Goal: Task Accomplishment & Management: Manage account settings

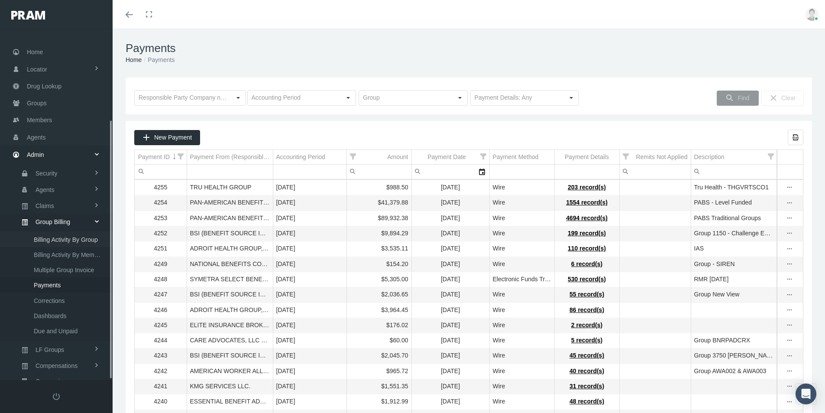
click at [39, 232] on span "Billing Activity By Group" at bounding box center [66, 239] width 64 height 15
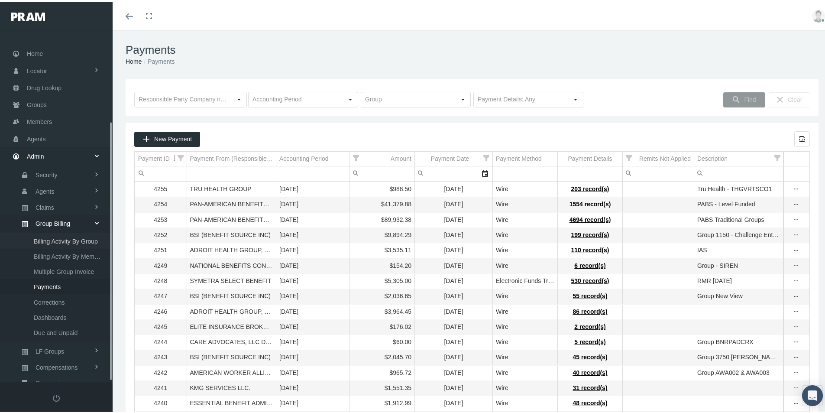
scroll to position [123, 0]
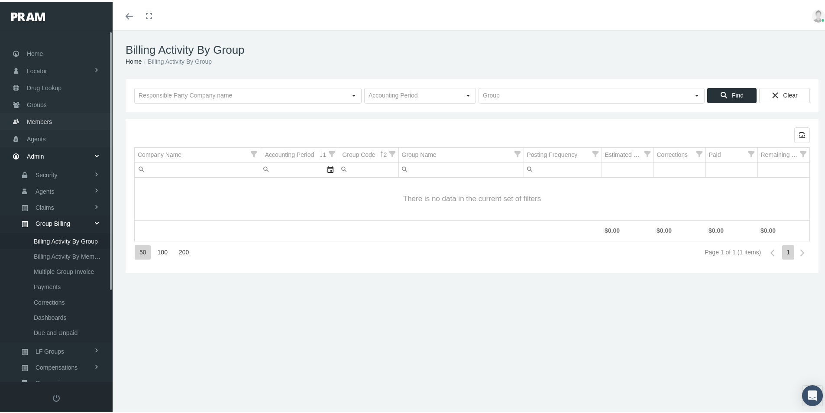
click at [36, 119] on span "Members" at bounding box center [39, 120] width 25 height 16
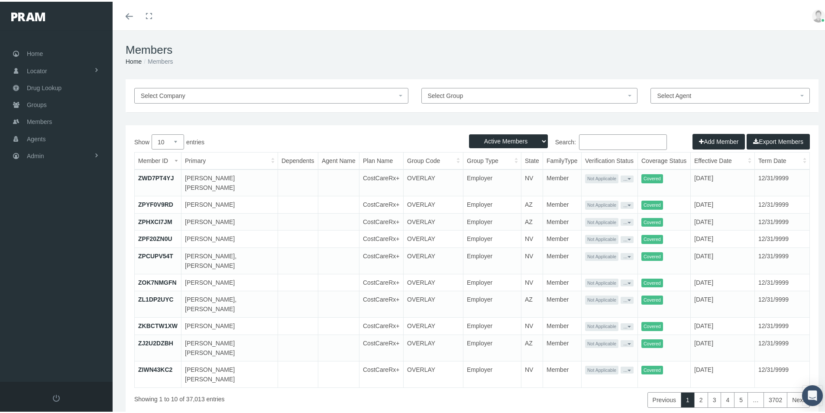
click at [583, 140] on input "Search:" at bounding box center [623, 140] width 88 height 16
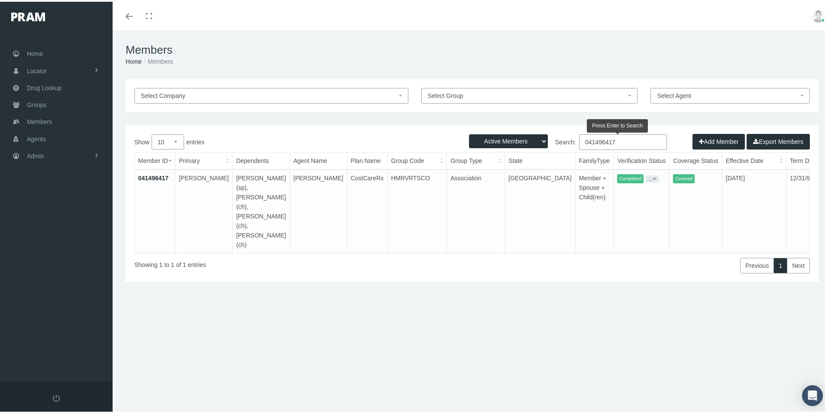
type input "041496417"
click at [156, 177] on link "041496417" at bounding box center [153, 176] width 30 height 7
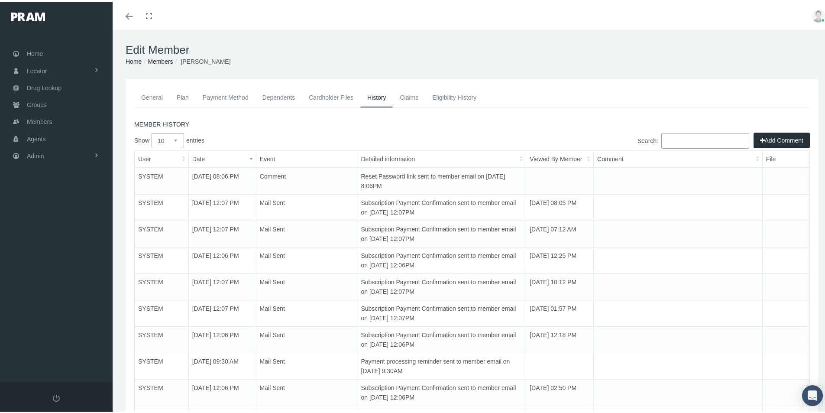
click at [150, 95] on link "General" at bounding box center [152, 95] width 36 height 19
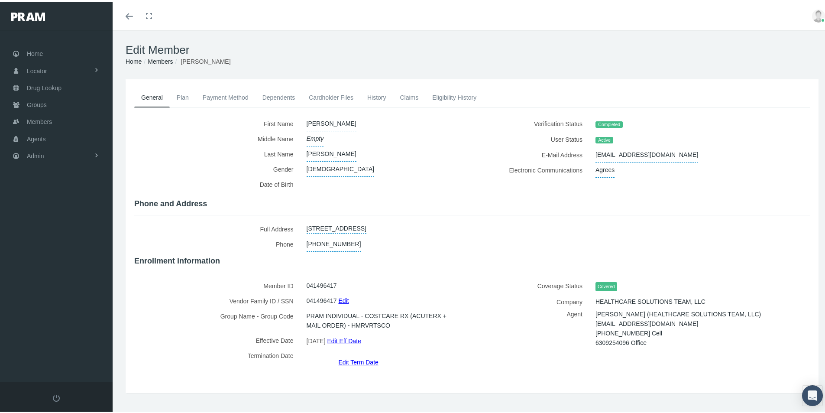
click at [223, 94] on link "Payment Method" at bounding box center [226, 95] width 60 height 19
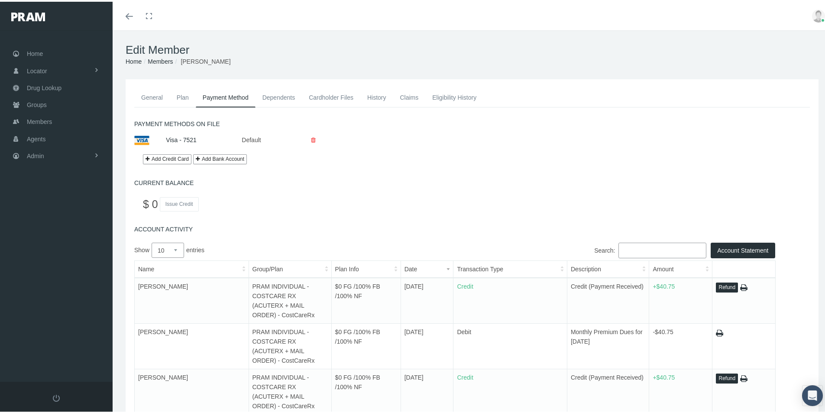
click at [152, 96] on link "General" at bounding box center [152, 95] width 36 height 19
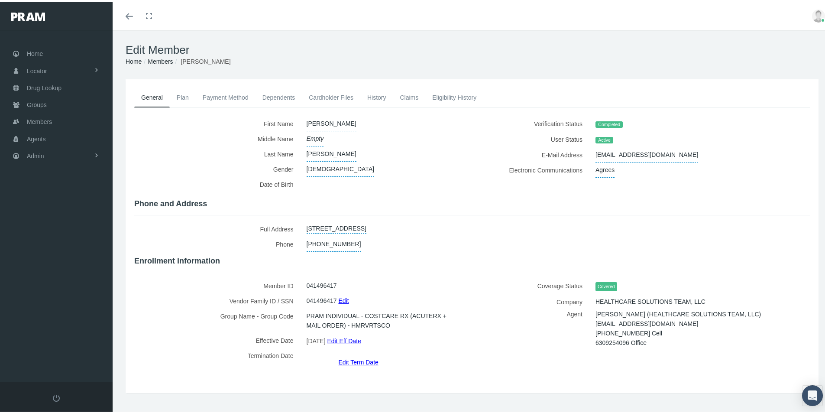
click at [349, 354] on link "Edit Term Date" at bounding box center [358, 360] width 40 height 13
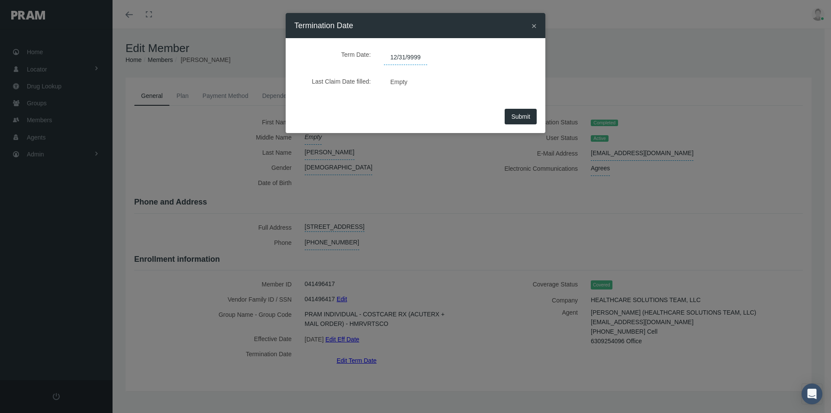
click at [410, 55] on span "12/31/9999" at bounding box center [405, 57] width 43 height 15
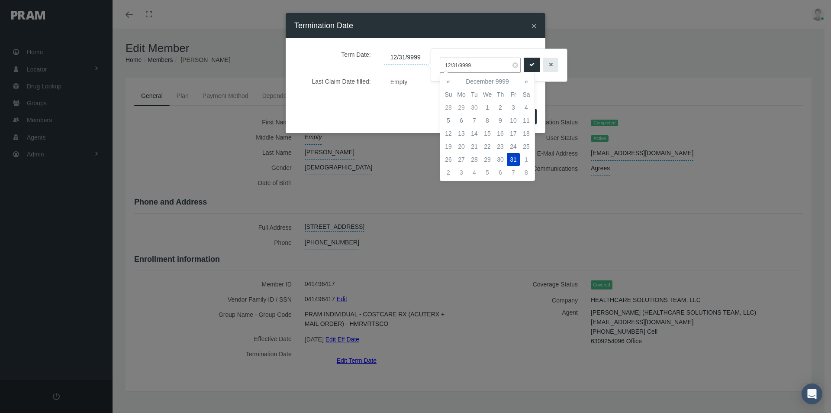
drag, startPoint x: 474, startPoint y: 64, endPoint x: 432, endPoint y: 68, distance: 42.2
click at [432, 67] on div "12/31/9999" at bounding box center [499, 65] width 136 height 32
type input "08/31/2025"
click at [448, 171] on td "31" at bounding box center [448, 172] width 13 height 13
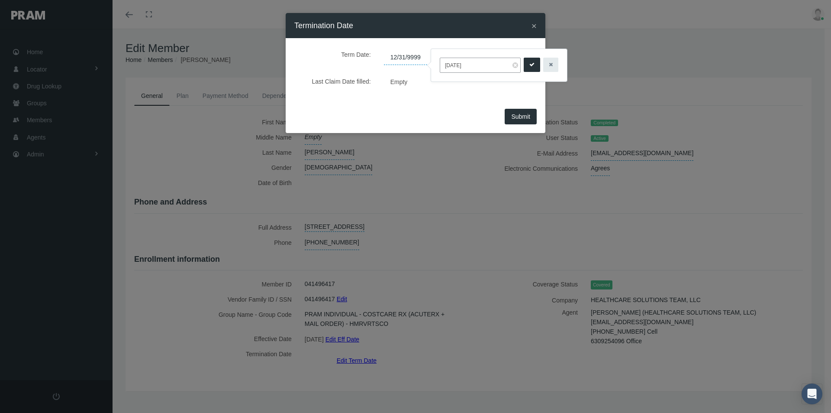
drag, startPoint x: 529, startPoint y: 64, endPoint x: 511, endPoint y: 149, distance: 87.5
click at [530, 64] on icon "submit" at bounding box center [532, 65] width 5 height 8
click at [519, 116] on span "Submit" at bounding box center [520, 116] width 19 height 7
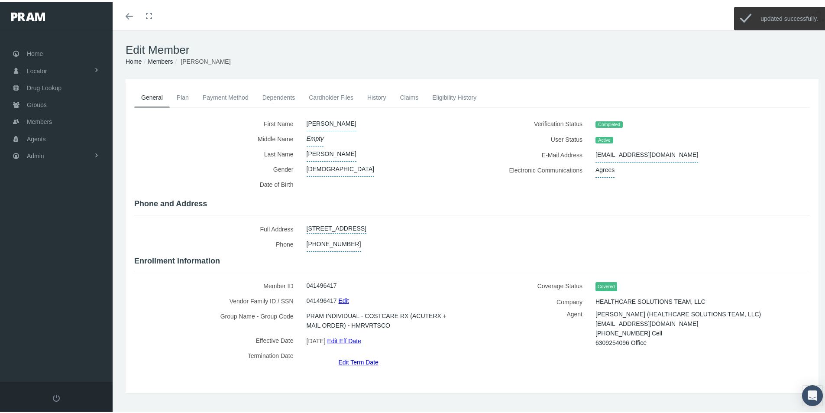
drag, startPoint x: 381, startPoint y: 96, endPoint x: 387, endPoint y: 102, distance: 8.6
click at [381, 96] on link "History" at bounding box center [376, 95] width 33 height 19
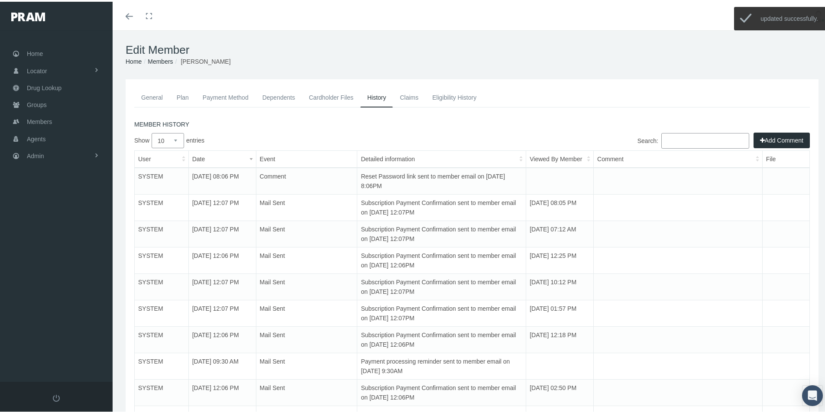
click at [765, 139] on button "Add Comment" at bounding box center [781, 139] width 56 height 16
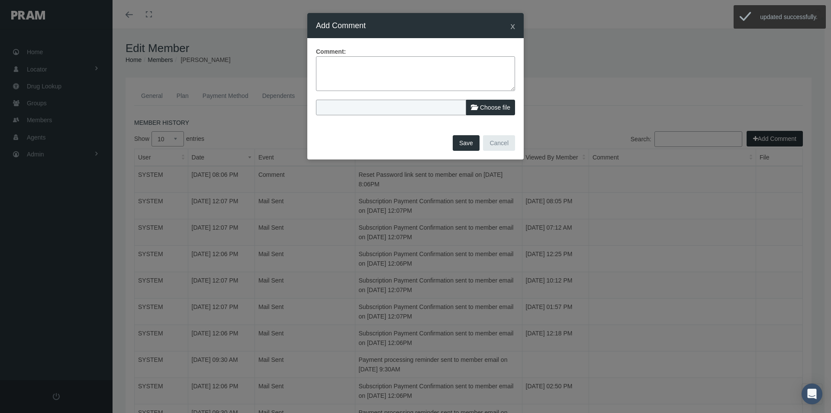
click at [324, 59] on textarea at bounding box center [415, 73] width 199 height 35
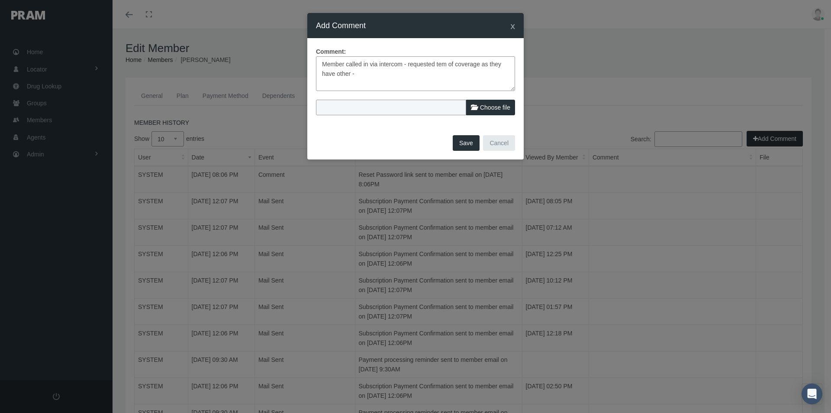
click at [442, 66] on textarea "Member called in via intercom - requested tem of coverage as they have other -" at bounding box center [415, 73] width 199 height 35
click at [357, 73] on textarea "Member called in via intercom - requested term of coverage as they have other -" at bounding box center [415, 73] width 199 height 35
type textarea "Member called in via intercom - requested term of coverage as they have other -…"
click at [465, 145] on button "Save" at bounding box center [466, 143] width 27 height 16
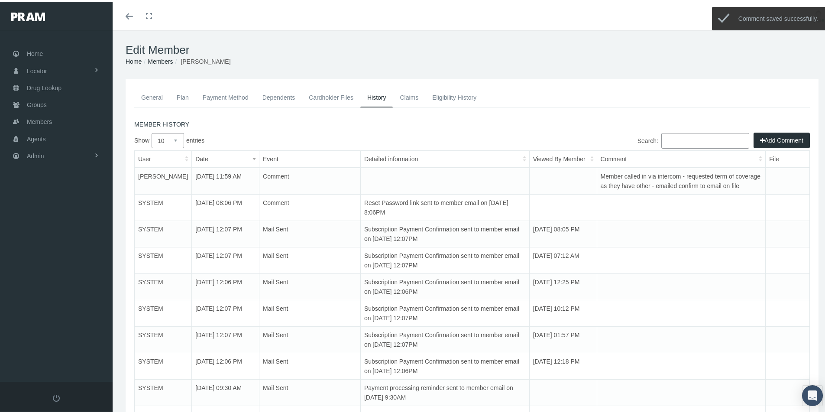
click at [152, 97] on link "General" at bounding box center [152, 95] width 36 height 19
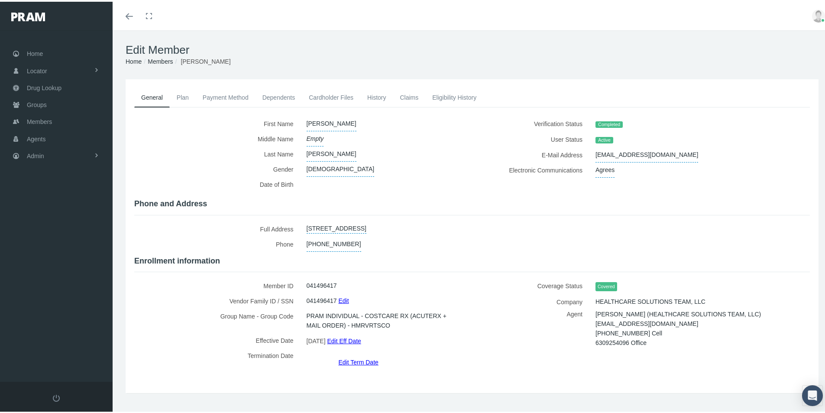
click at [266, 95] on link "Dependents" at bounding box center [278, 95] width 47 height 19
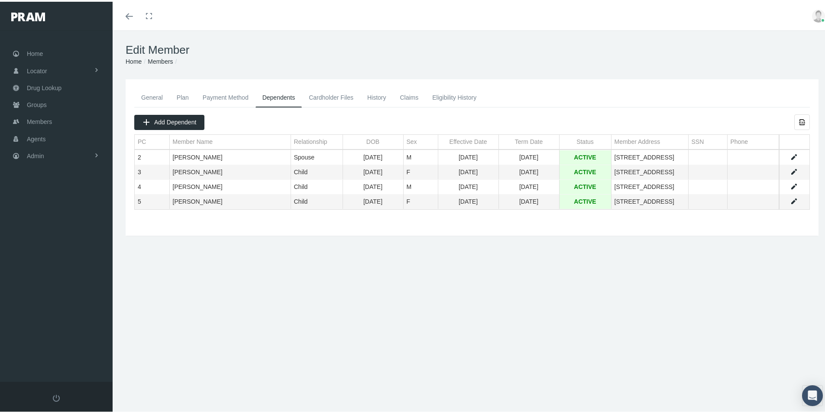
click at [149, 95] on link "General" at bounding box center [152, 95] width 36 height 19
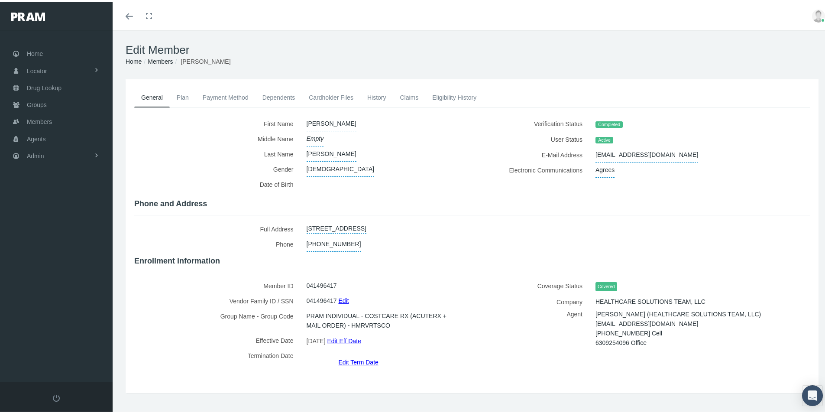
click at [220, 96] on link "Payment Method" at bounding box center [226, 95] width 60 height 19
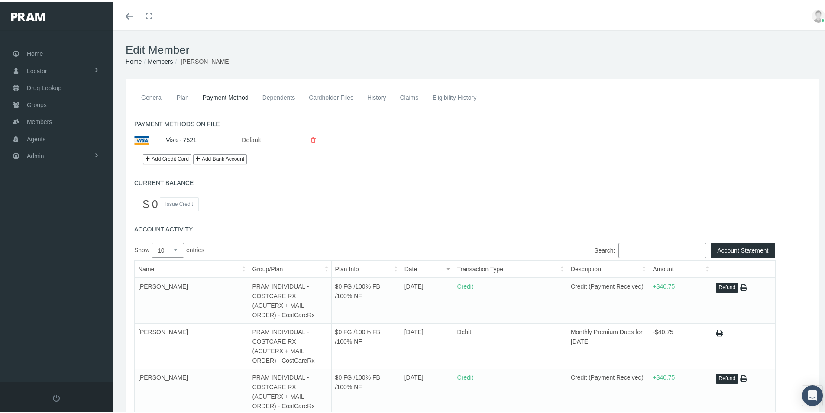
click at [151, 95] on link "General" at bounding box center [152, 95] width 36 height 19
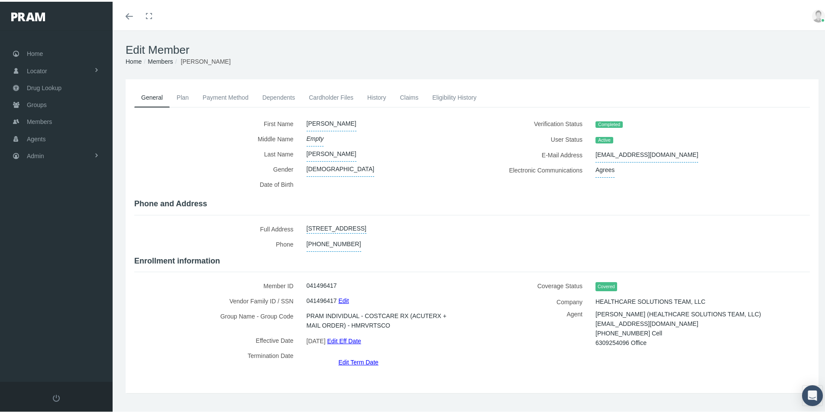
click at [270, 94] on link "Dependents" at bounding box center [278, 95] width 47 height 19
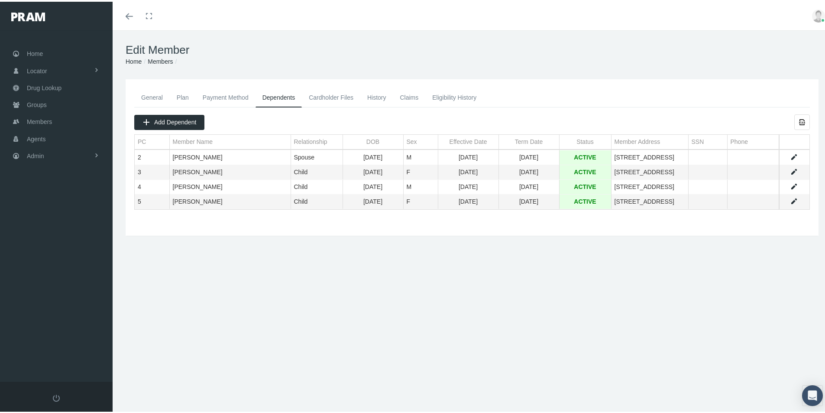
click at [149, 97] on link "General" at bounding box center [152, 95] width 36 height 19
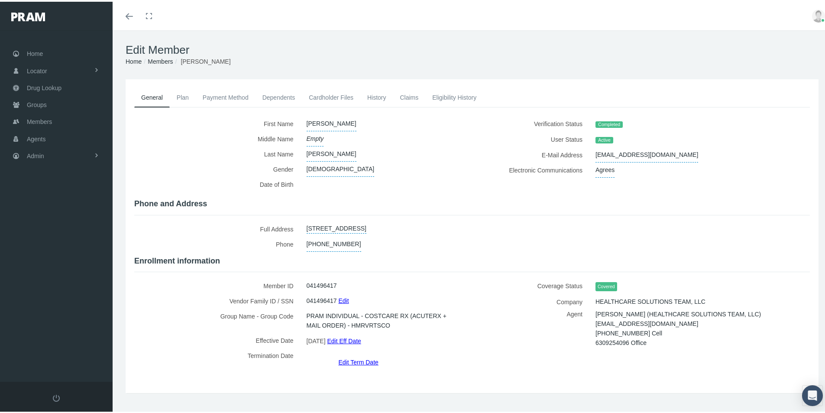
click at [484, 180] on div "Verification Status Completed User Status Active E-Mail Address rgarcia05@yahoo…" at bounding box center [644, 153] width 344 height 78
drag, startPoint x: 658, startPoint y: 149, endPoint x: 591, endPoint y: 156, distance: 66.7
click at [591, 156] on div "rgarcia05@yahoo.com" at bounding box center [685, 152] width 193 height 15
copy span "rgarcia05@yahoo.com"
click at [337, 371] on div "General Plan Payment Method Dependents Cardholder Files" at bounding box center [471, 234] width 697 height 296
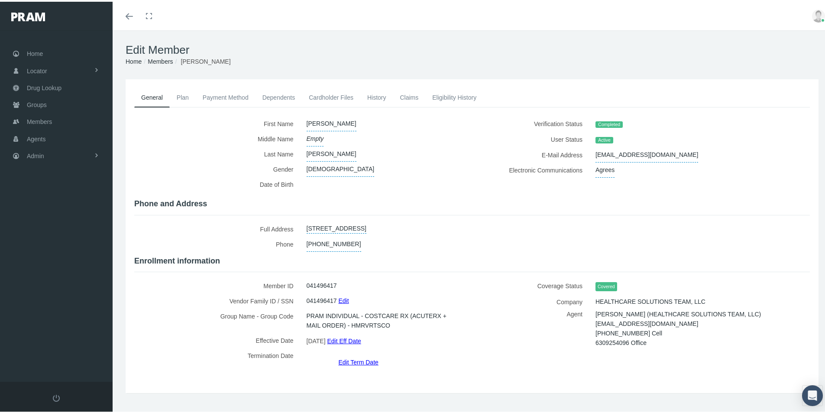
drag, startPoint x: 232, startPoint y: 370, endPoint x: 229, endPoint y: 337, distance: 33.4
click at [232, 370] on div "General Plan Payment Method Dependents Cardholder Files" at bounding box center [471, 234] width 697 height 296
click at [308, 365] on div "General Plan Payment Method Dependents Cardholder Files" at bounding box center [471, 234] width 697 height 296
click at [33, 104] on span "Groups" at bounding box center [37, 103] width 20 height 16
